Goal: Information Seeking & Learning: Find specific fact

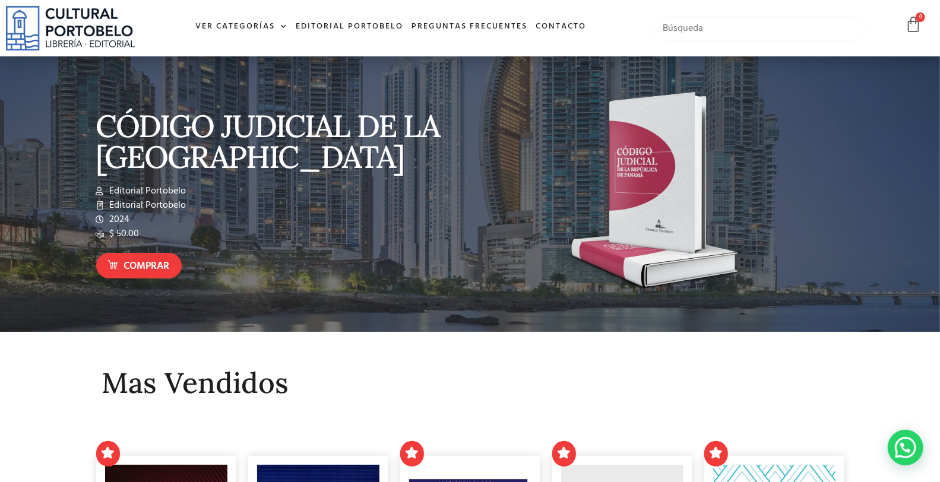
click at [688, 26] on input "text" at bounding box center [759, 28] width 213 height 25
type input "escudero"
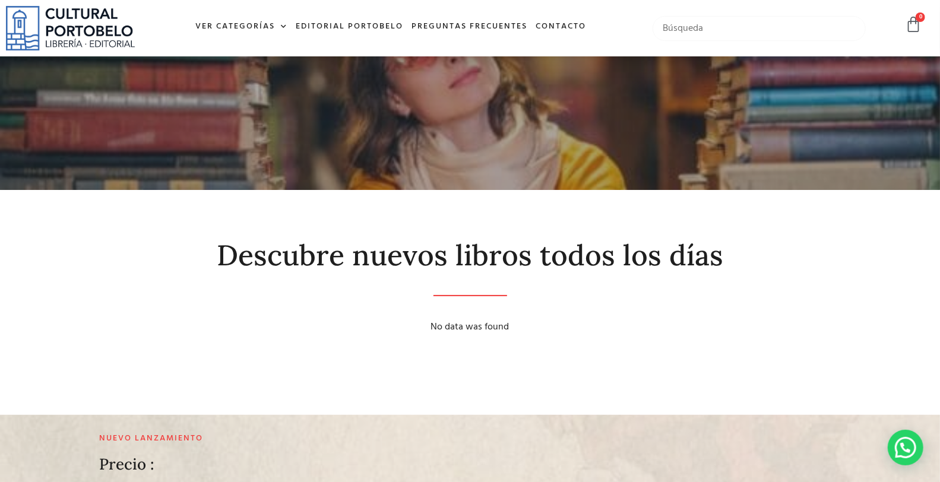
click at [715, 26] on input "text" at bounding box center [759, 28] width 213 height 25
type input "la prueba ilicita"
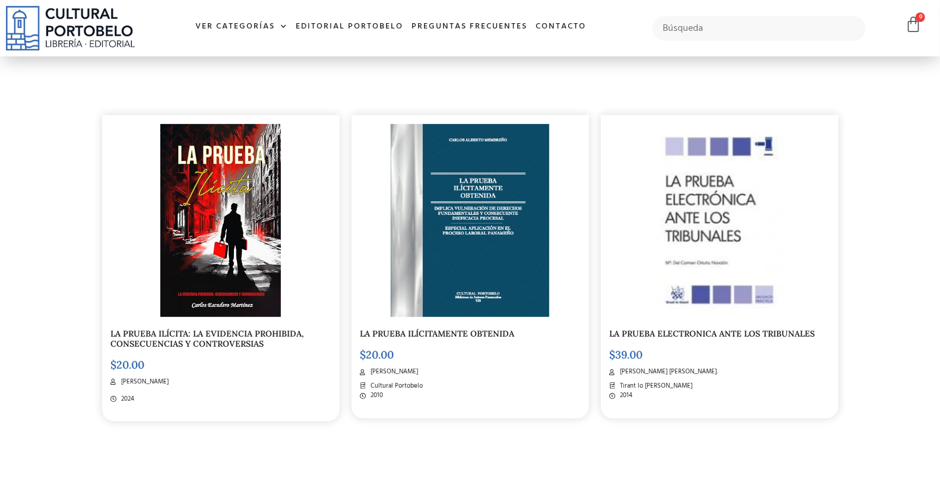
scroll to position [220, 0]
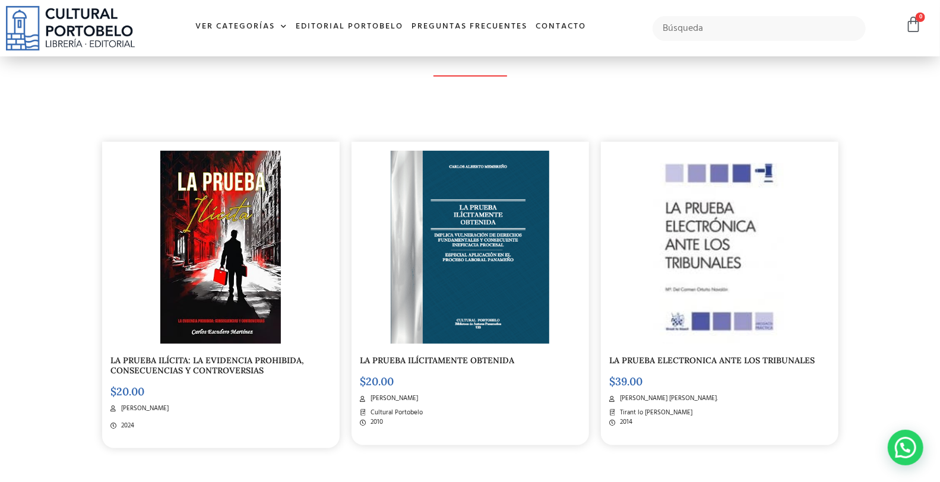
click at [0, 83] on section "Descubre nuevos libros todos los días LA PRUEBA ILÍCITA: LA EVIDENCIA PROHIBIDA…" at bounding box center [470, 252] width 940 height 565
